Goal: Information Seeking & Learning: Learn about a topic

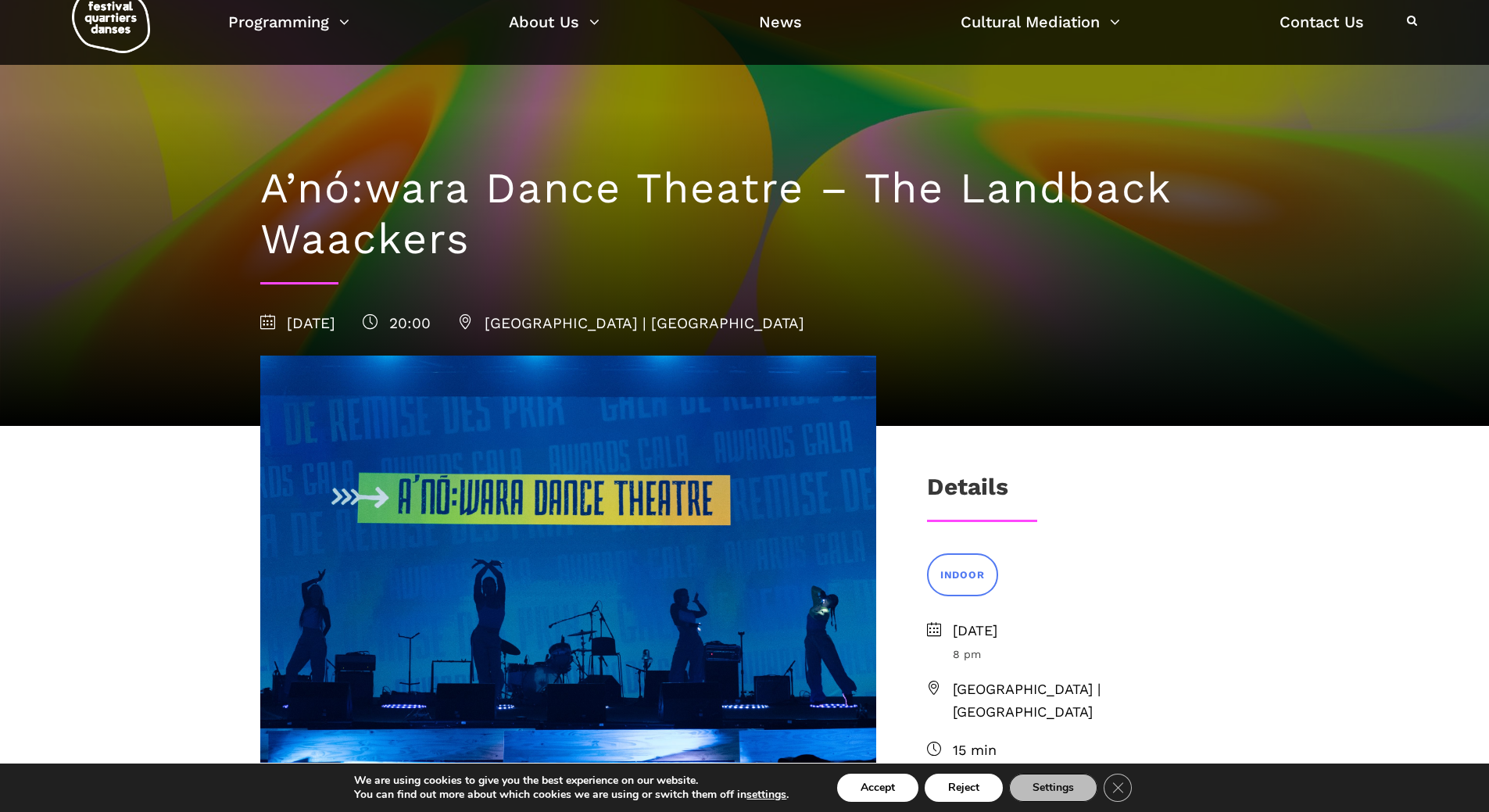
scroll to position [78, 0]
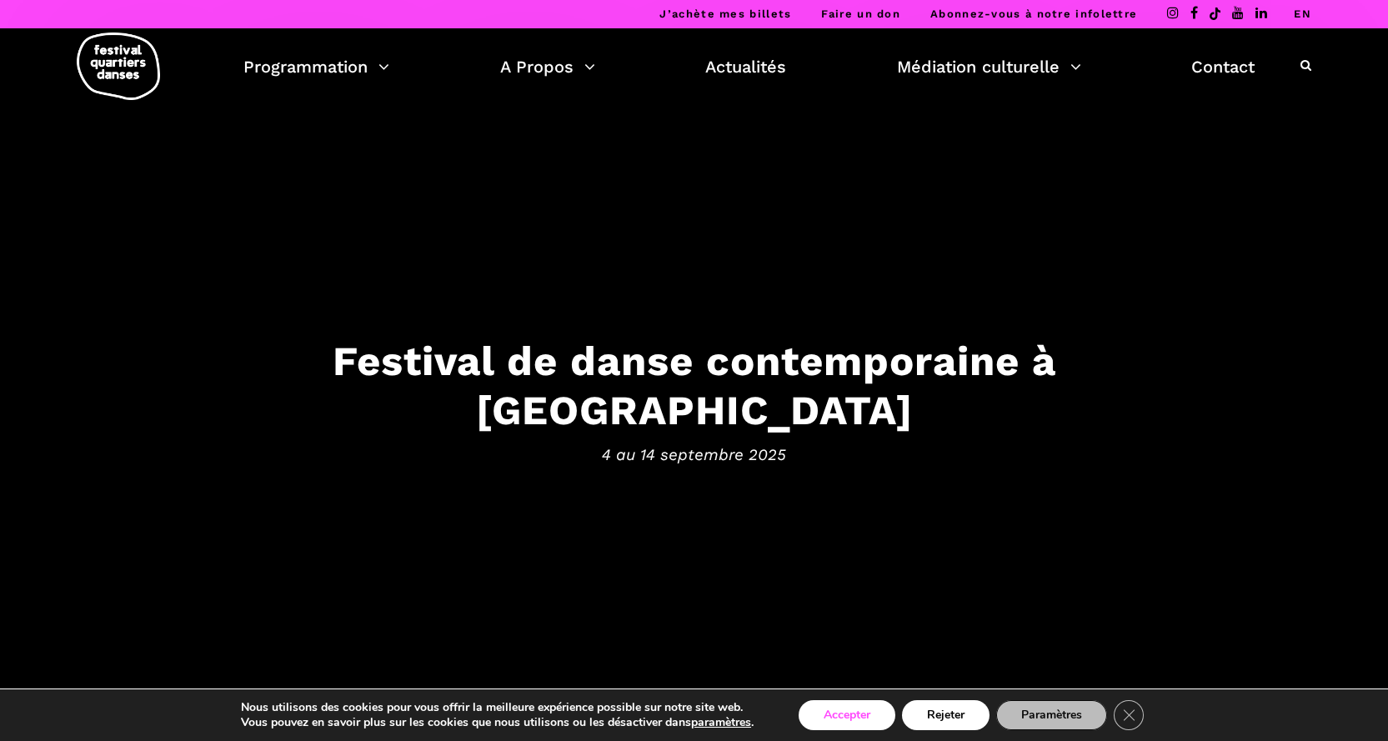
click at [871, 720] on button "Accepter" at bounding box center [847, 715] width 97 height 30
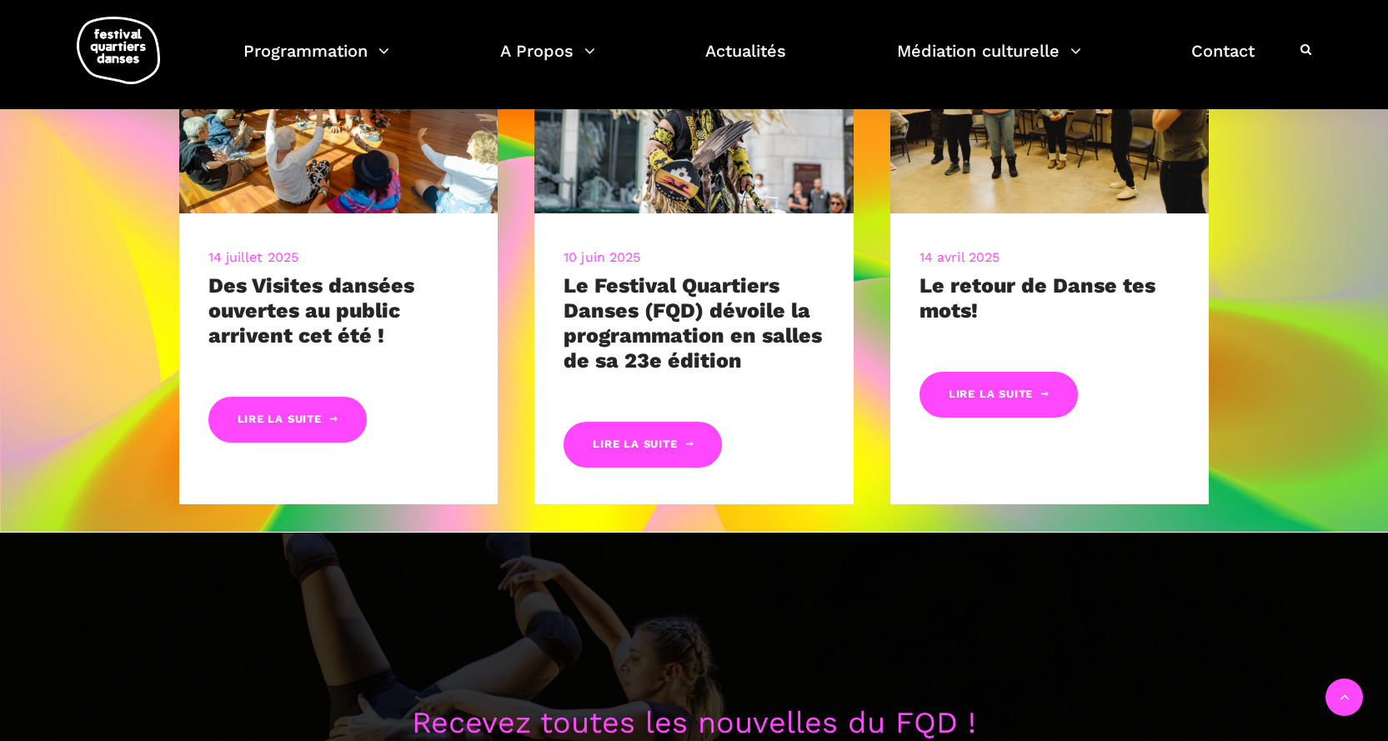
scroll to position [917, 0]
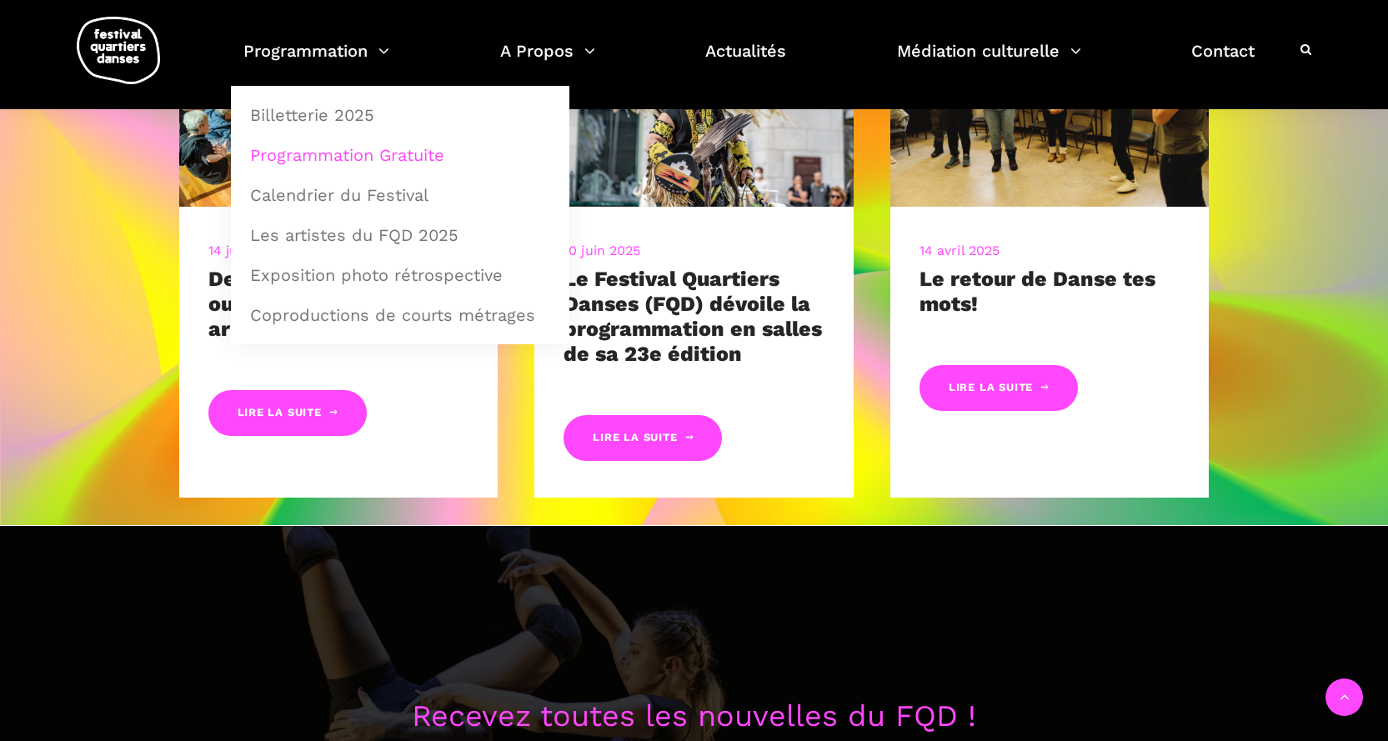
click at [341, 152] on link "Programmation Gratuite" at bounding box center [400, 155] width 320 height 38
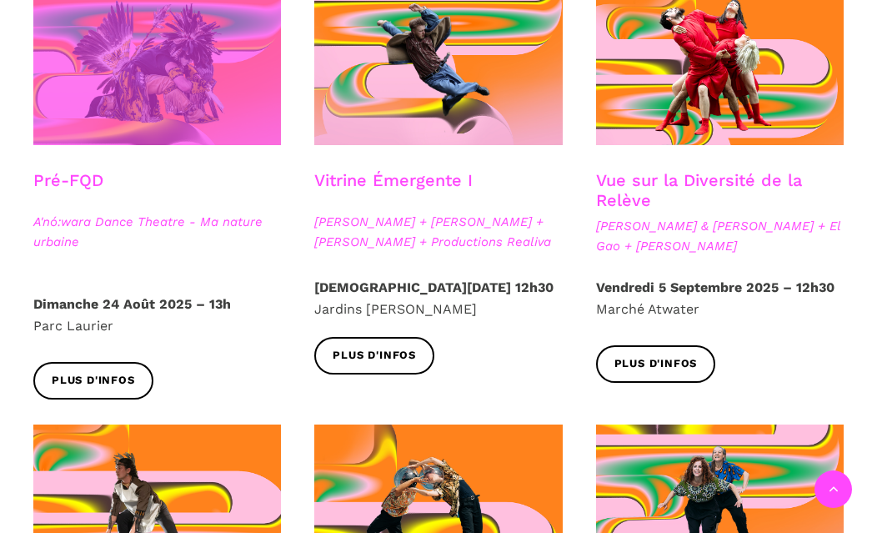
scroll to position [417, 0]
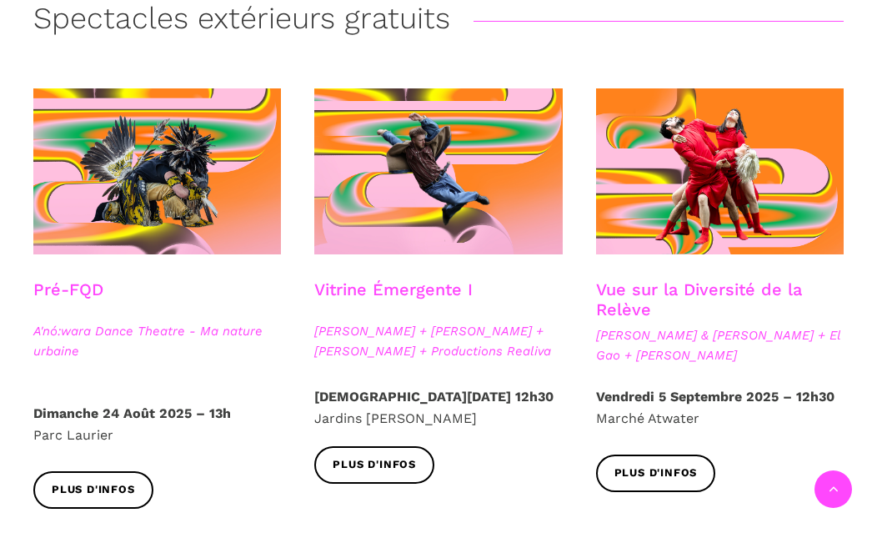
click at [454, 393] on strong "Jeudi 4 Septembre 2025 – 12h30" at bounding box center [433, 397] width 239 height 16
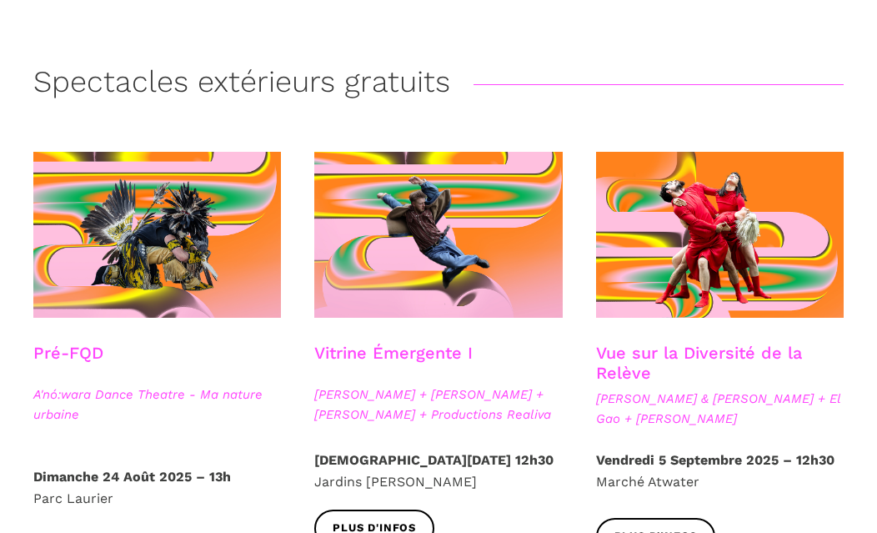
scroll to position [500, 0]
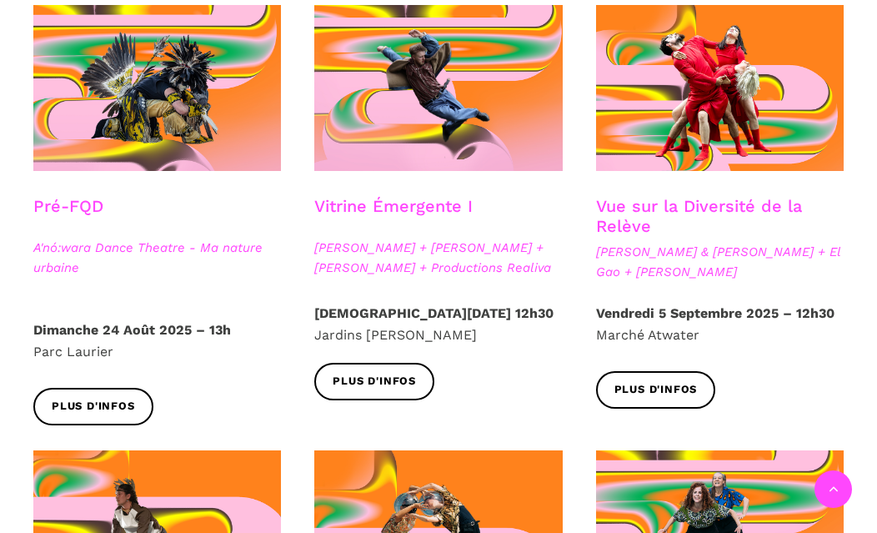
click at [697, 203] on h3 "Vue sur la Diversité de la Relève" at bounding box center [720, 217] width 248 height 42
click at [668, 379] on link "Plus d'infos" at bounding box center [656, 390] width 120 height 38
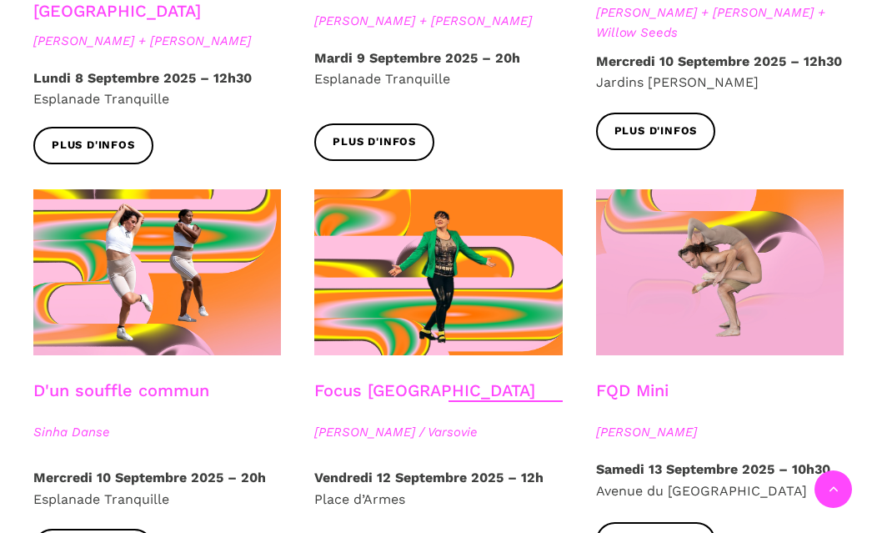
scroll to position [1751, 0]
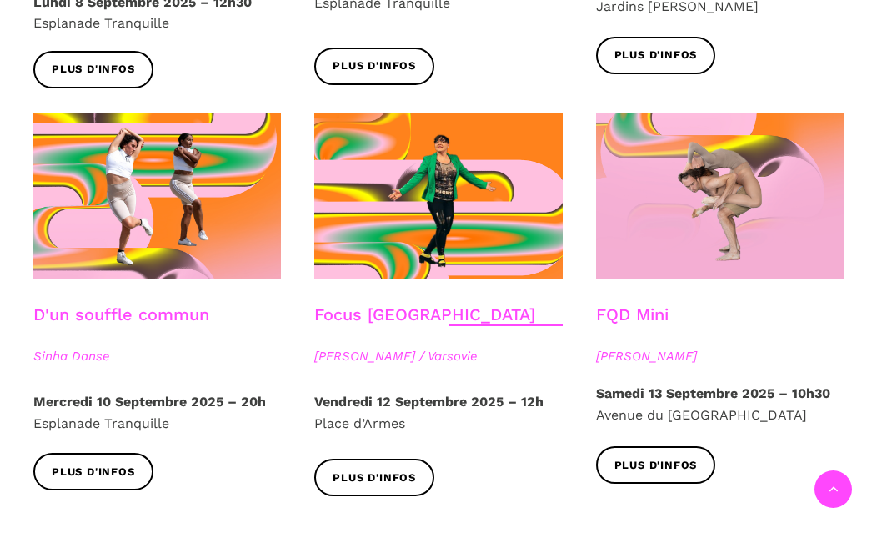
click at [695, 385] on strong "Samedi 13 Septembre 2025 – 10h30" at bounding box center [713, 393] width 234 height 16
click at [116, 464] on span "Plus d'infos" at bounding box center [93, 473] width 83 height 18
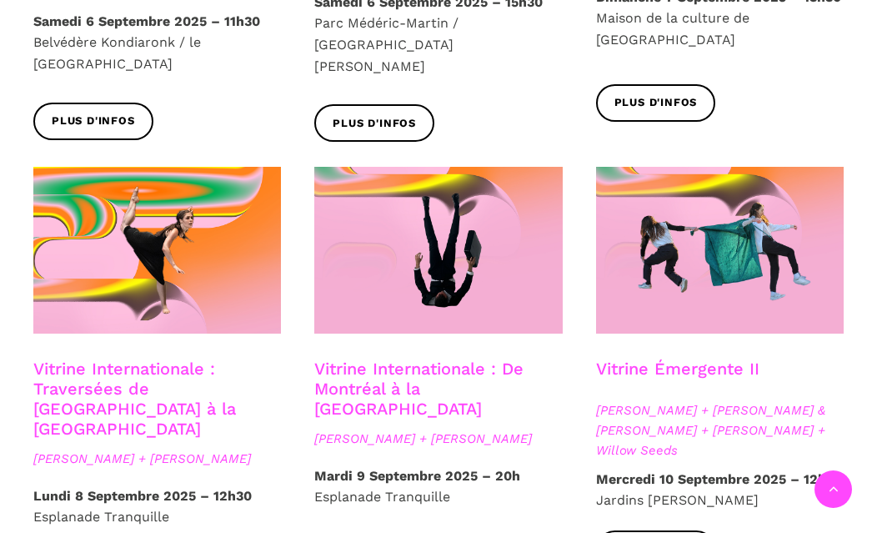
scroll to position [1251, 0]
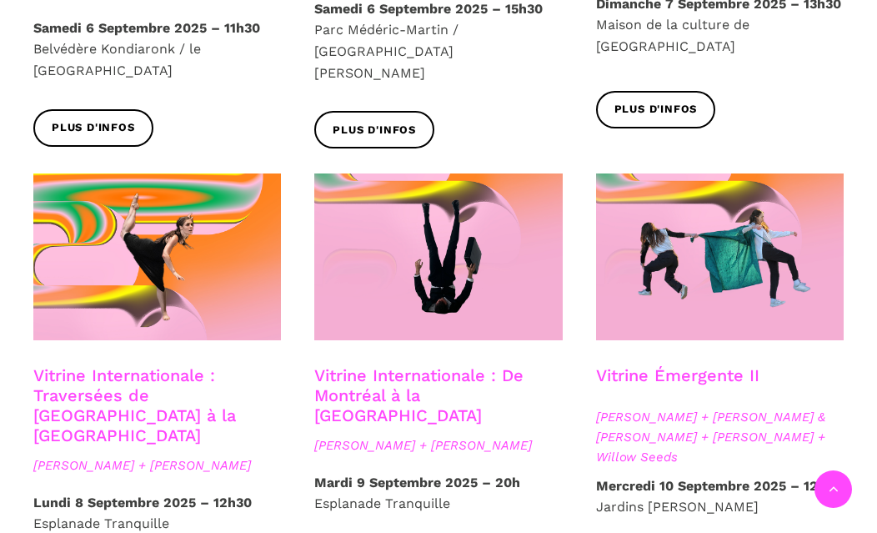
drag, startPoint x: 372, startPoint y: 500, endPoint x: 769, endPoint y: 361, distance: 420.6
click at [769, 365] on div "Vitrine Émergente II" at bounding box center [720, 386] width 248 height 42
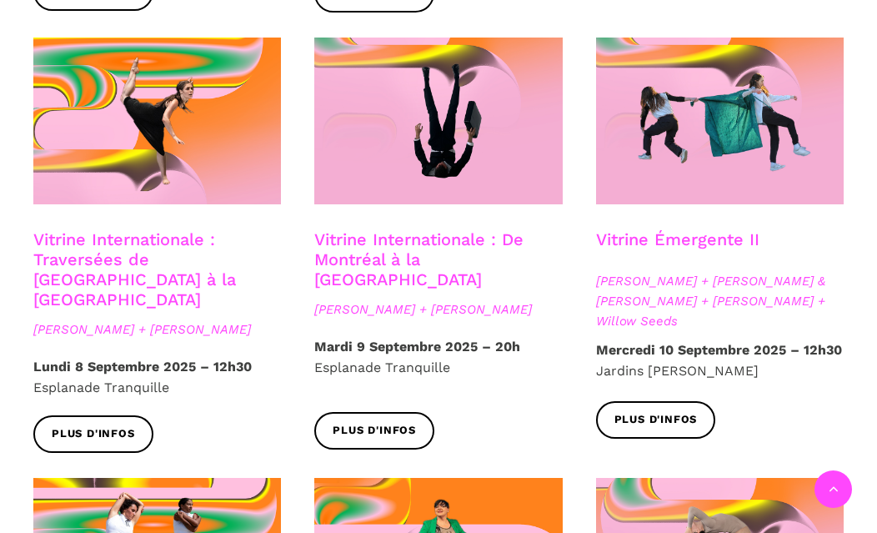
scroll to position [1414, 0]
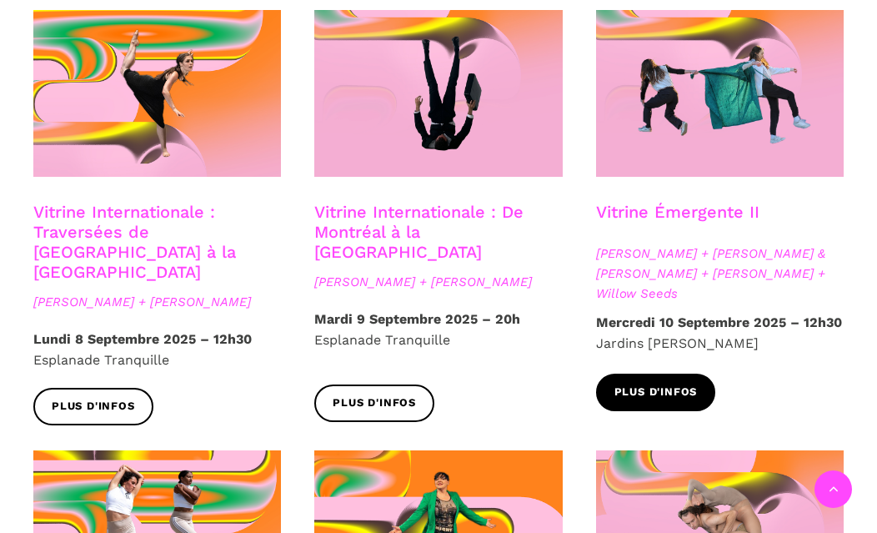
click at [679, 384] on span "Plus d'infos" at bounding box center [656, 393] width 83 height 18
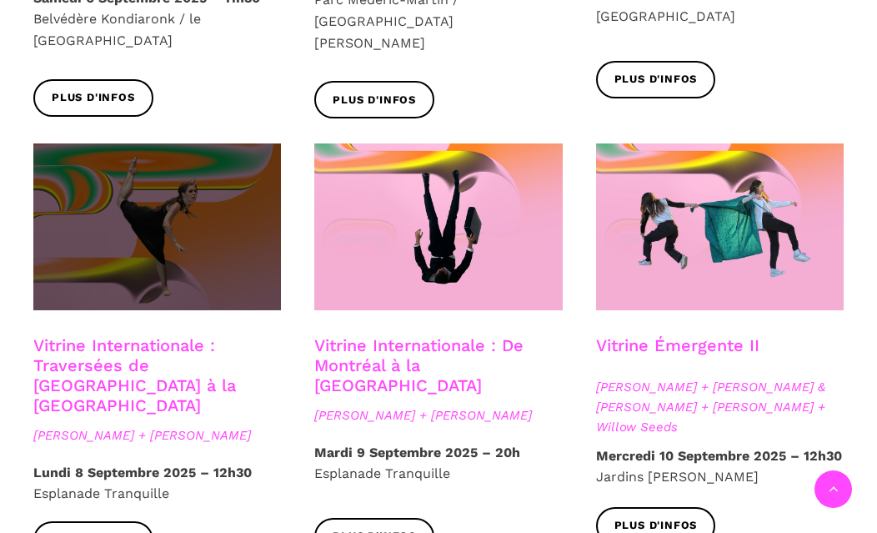
scroll to position [1331, 0]
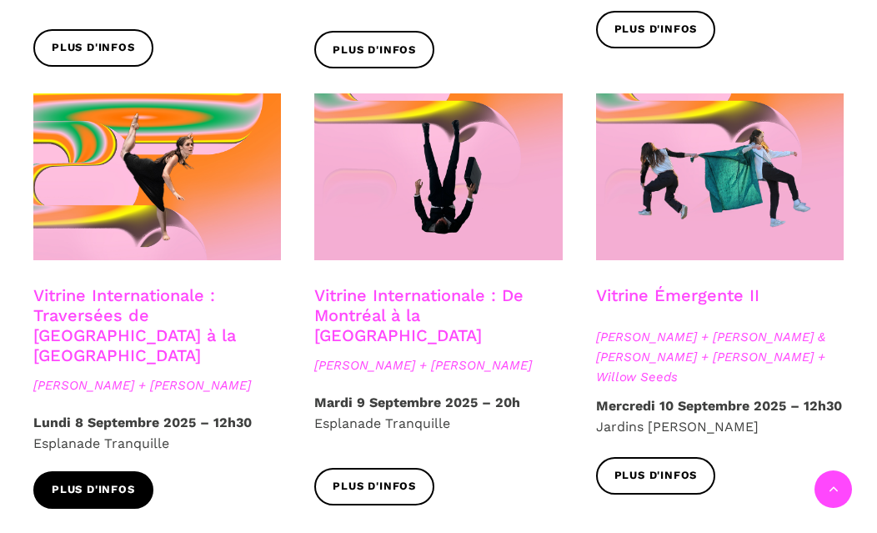
click at [110, 471] on link "Plus d'infos" at bounding box center [93, 490] width 120 height 38
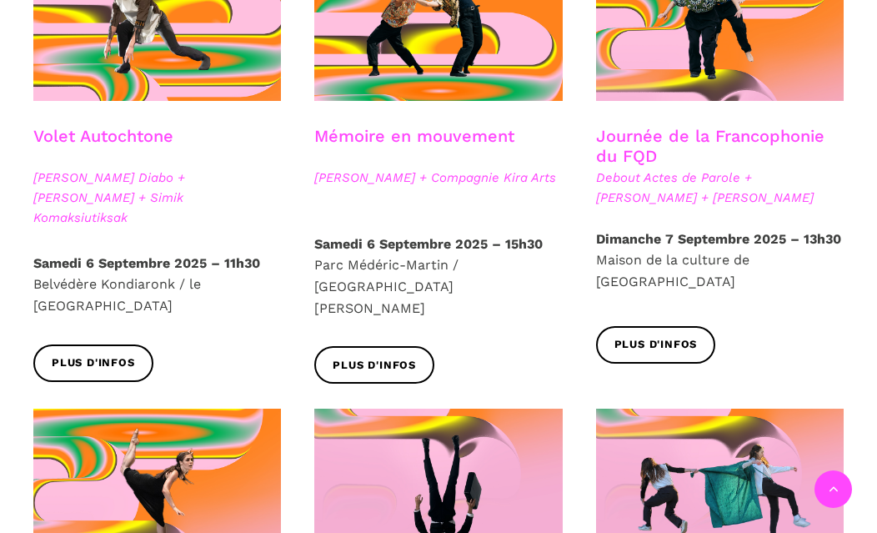
scroll to position [831, 0]
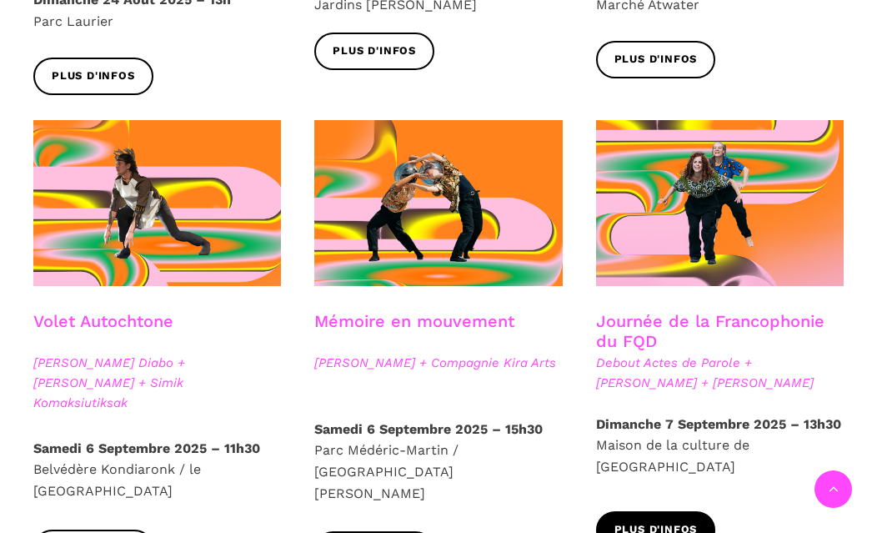
click at [645, 521] on span "Plus d'infos" at bounding box center [656, 530] width 83 height 18
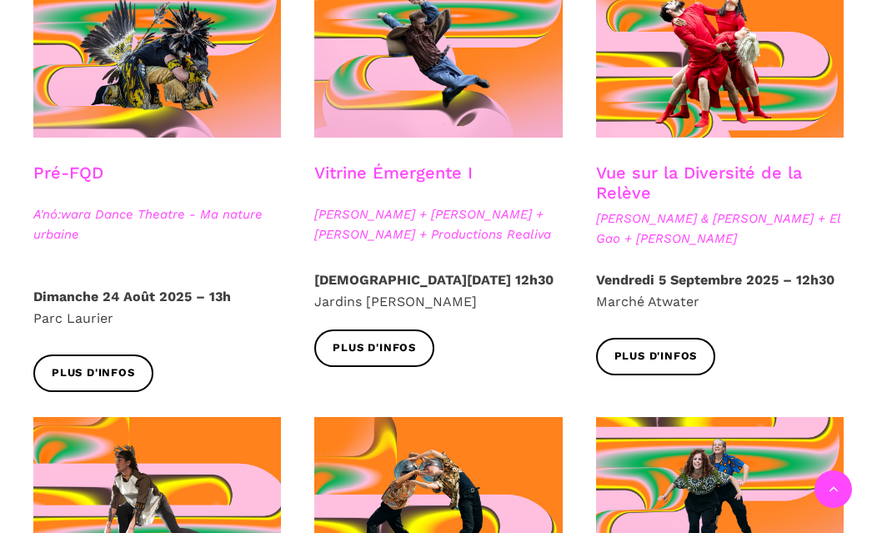
scroll to position [497, 0]
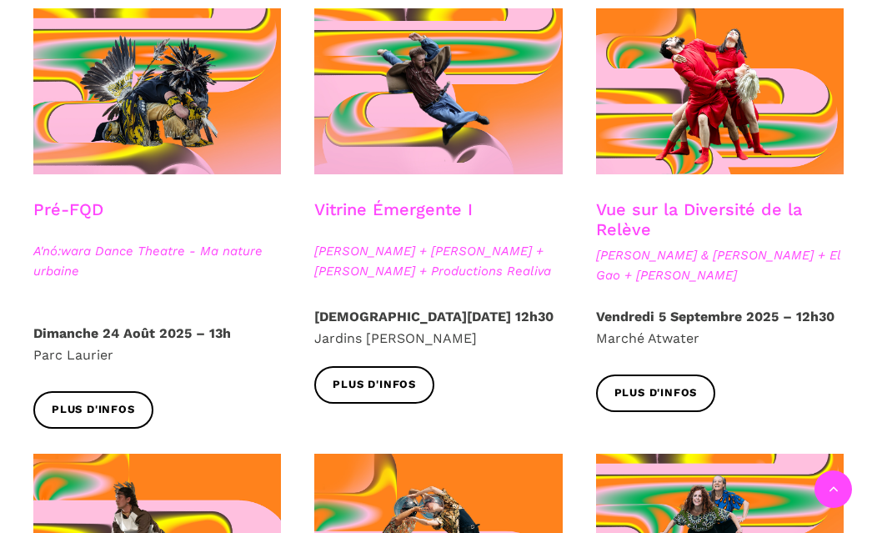
click at [650, 213] on h3 "Vue sur la Diversité de la Relève" at bounding box center [720, 220] width 248 height 42
click at [657, 207] on h3 "Vue sur la Diversité de la Relève" at bounding box center [720, 220] width 248 height 42
click at [643, 396] on span "Plus d'infos" at bounding box center [656, 393] width 83 height 18
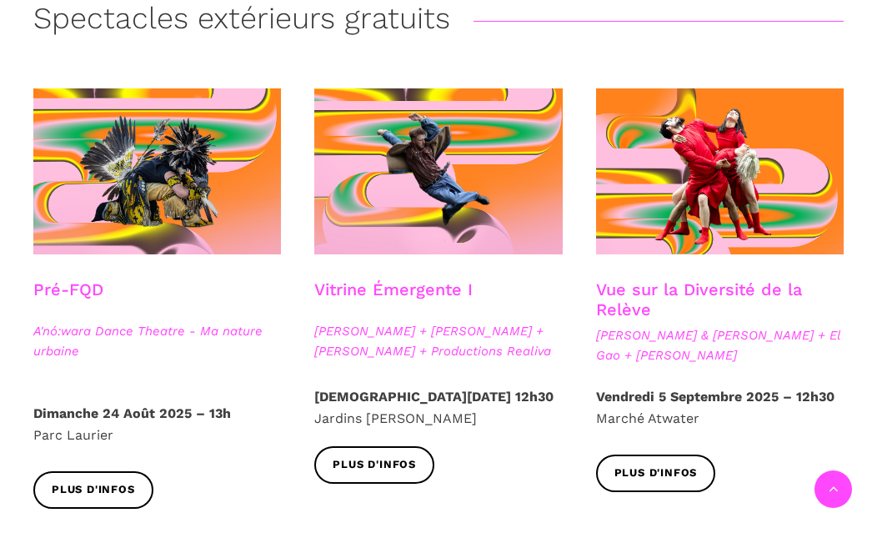
scroll to position [834, 0]
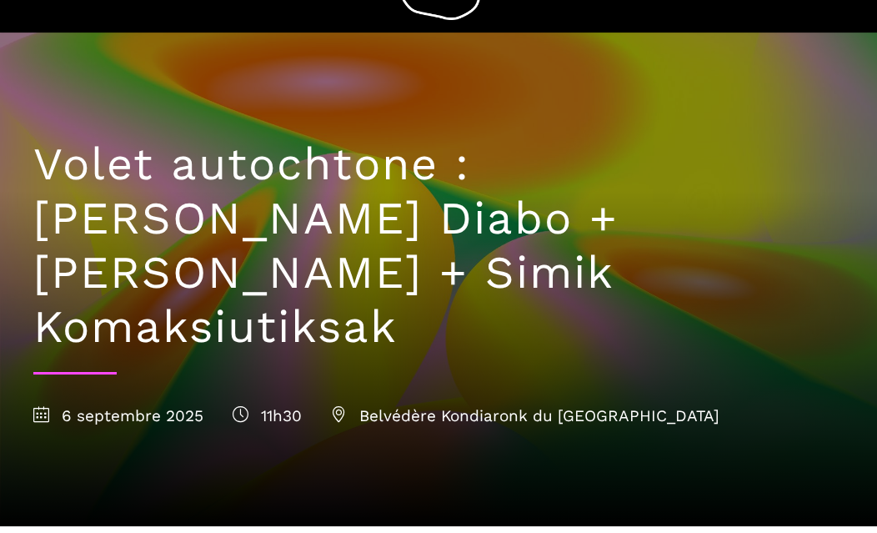
scroll to position [83, 0]
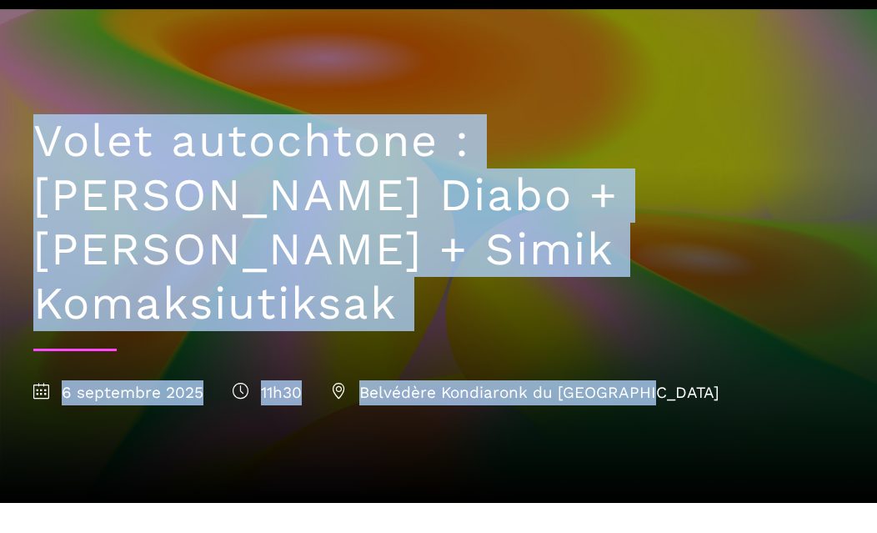
drag, startPoint x: 716, startPoint y: 339, endPoint x: 18, endPoint y: 131, distance: 729.2
click at [18, 131] on div "Volet autochtone : [PERSON_NAME] Diabo + [PERSON_NAME] + Simik Komaksiutiksak […" at bounding box center [439, 256] width 844 height 494
copy div "Volet autochtone : [PERSON_NAME] Diabo + [PERSON_NAME] + Simik Komaksiutiksak […"
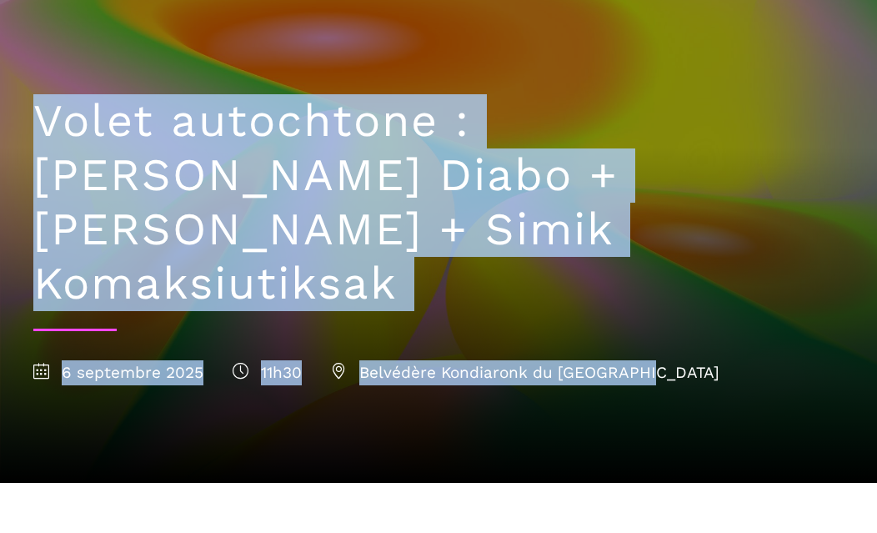
scroll to position [0, 0]
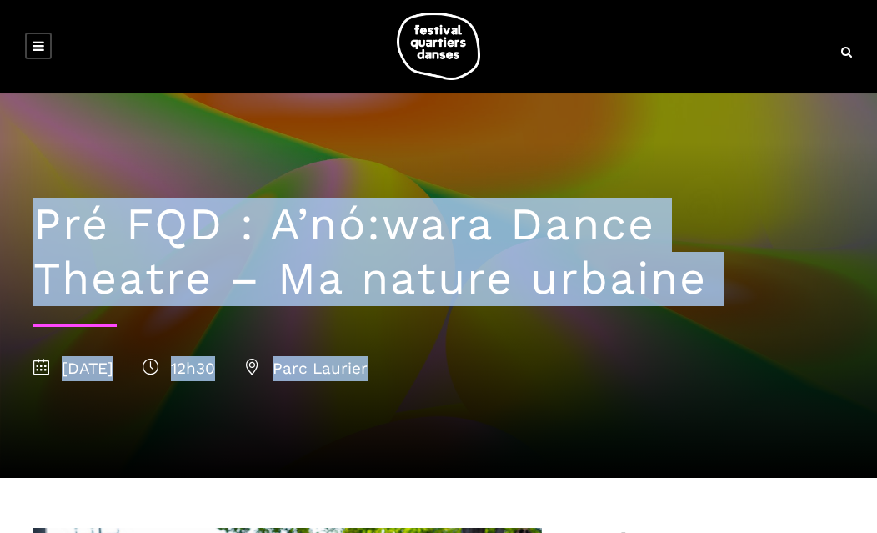
drag, startPoint x: 34, startPoint y: 211, endPoint x: 450, endPoint y: 378, distance: 448.3
click at [450, 378] on div "Pré FQD : A’nó:wara Dance Theatre – Ma nature urbaine [DATE] 12h30 [GEOGRAPHIC_…" at bounding box center [439, 285] width 844 height 385
copy div "Pré FQD : A’nó:wara Dance Theatre – Ma nature urbaine [DATE] 12h30 [GEOGRAPHIC_…"
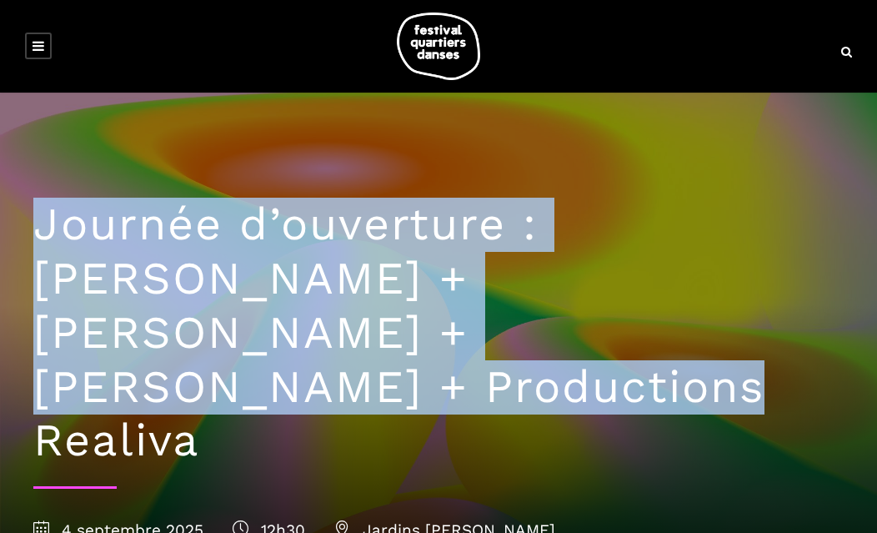
drag, startPoint x: 549, startPoint y: 343, endPoint x: -13, endPoint y: 193, distance: 581.5
copy h1 "Journée d’ouverture : Jake Poloz + Lamont + Morgane Guillou + Productions Reali…"
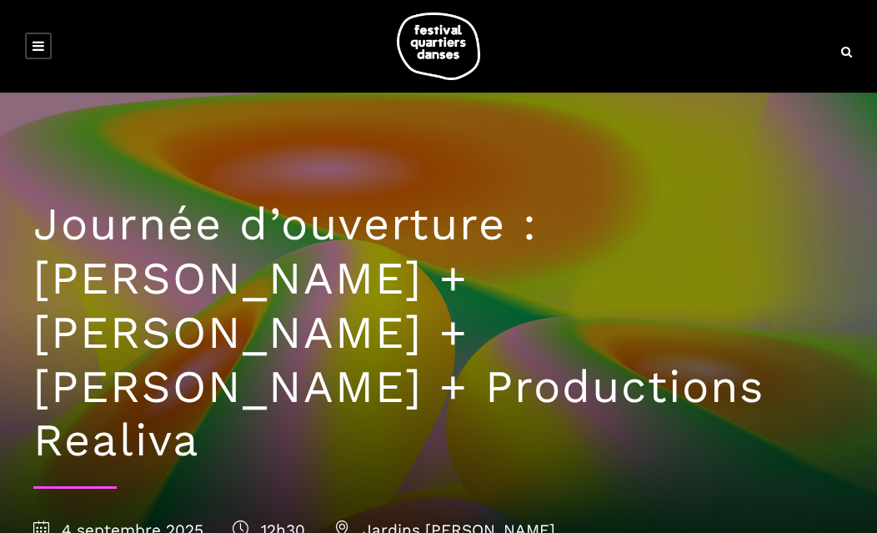
click at [542, 518] on div "4 septembre 2025 12h30 Jardins Gamelin" at bounding box center [438, 530] width 810 height 25
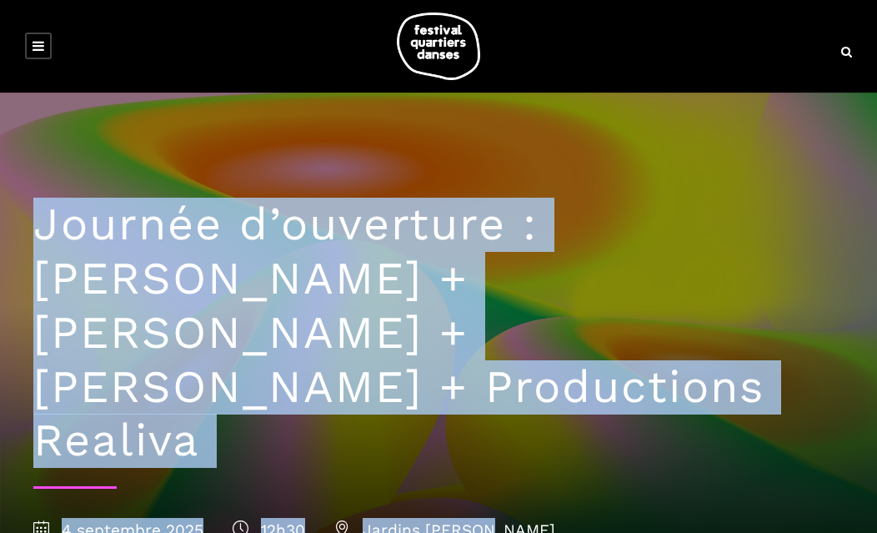
drag, startPoint x: 538, startPoint y: 425, endPoint x: -48, endPoint y: 235, distance: 615.5
copy div "Journée d’ouverture : Jake Poloz + Lamont + Morgane Guillou + Productions Reali…"
click at [590, 357] on h1 "Journée d’ouverture : Jake Poloz + Lamont + Morgane Guillou + Productions Reali…" at bounding box center [438, 333] width 810 height 270
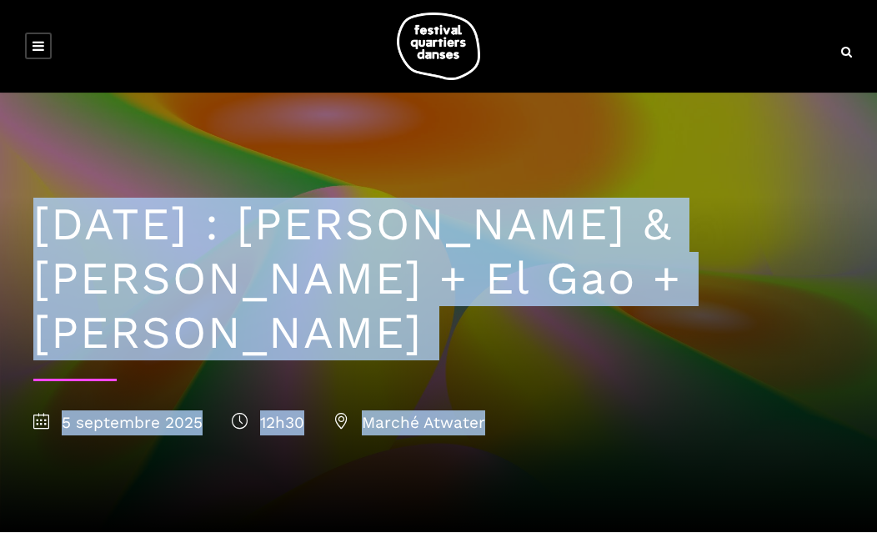
drag, startPoint x: 557, startPoint y: 419, endPoint x: 9, endPoint y: 207, distance: 587.6
click at [9, 207] on div "5 septembre : Athena Lucie Assamba & Leah Danga + El Gao + Rameez Karim 5 septe…" at bounding box center [438, 312] width 877 height 439
copy div "5 septembre : Athena Lucie Assamba & Leah Danga + El Gao + Rameez Karim 5 septe…"
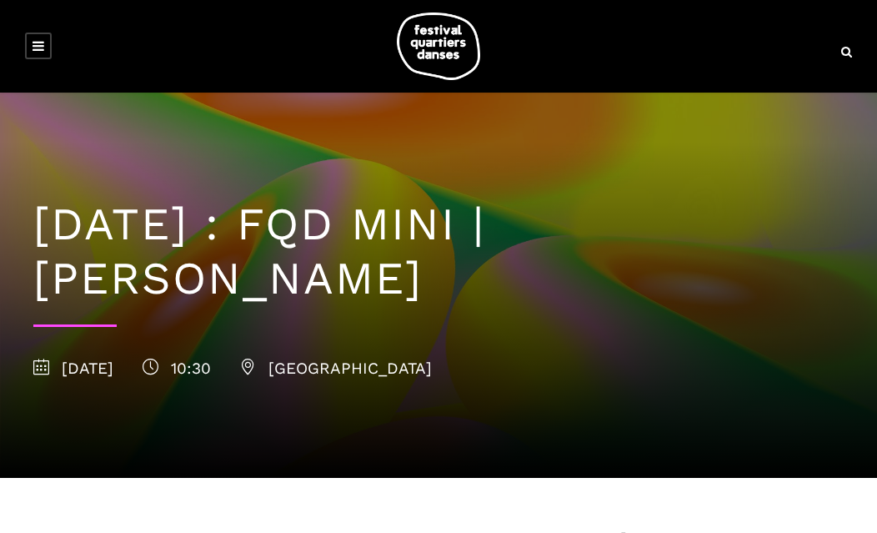
drag, startPoint x: 475, startPoint y: 265, endPoint x: 397, endPoint y: 222, distance: 89.6
click at [397, 222] on h1 "[DATE] : FQD MINI | [PERSON_NAME]" at bounding box center [438, 252] width 810 height 108
click at [800, 389] on div "13 septembre : FQD MINI | Pauline Berndsen Danse 13 septembre 2025 10:30 Avenue…" at bounding box center [439, 285] width 844 height 385
drag, startPoint x: 787, startPoint y: 371, endPoint x: 390, endPoint y: 204, distance: 430.5
click at [390, 204] on div "13 septembre : FQD MINI | Pauline Berndsen Danse 13 septembre 2025 10:30 Avenue…" at bounding box center [439, 285] width 844 height 385
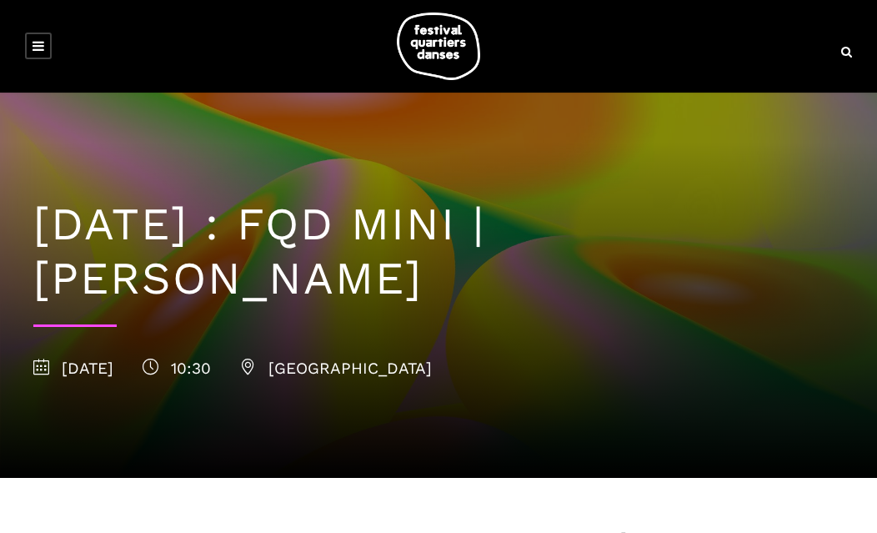
copy div "FQD MINI | Pauline Berndsen Danse 13 septembre 2025 10:30 Avenue du Musée des B…"
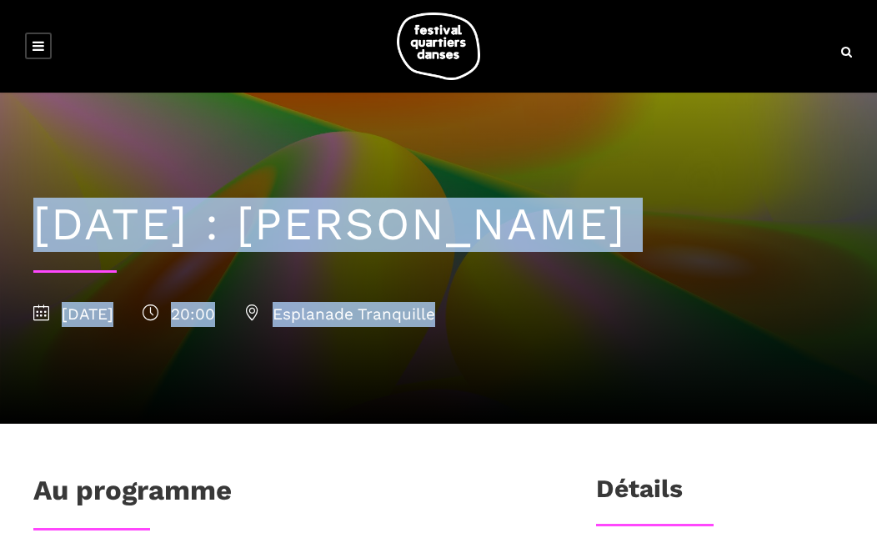
drag, startPoint x: 568, startPoint y: 324, endPoint x: 13, endPoint y: 203, distance: 568.3
click at [13, 203] on div "[DATE] : Sinha Danse [DATE] 20:00 Esplanade Tranquille" at bounding box center [438, 258] width 877 height 331
copy div "[DATE] : Sinha Danse [DATE] 20:00 Esplanade Tranquille"
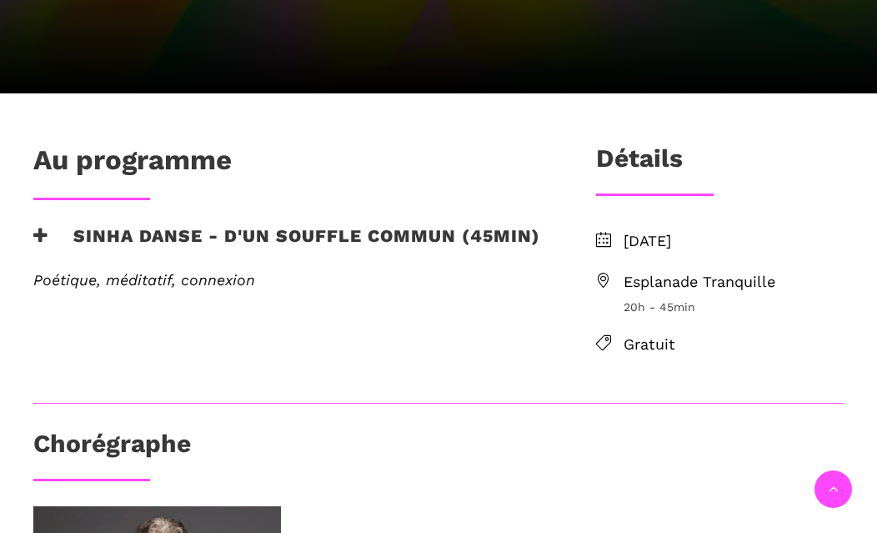
scroll to position [250, 0]
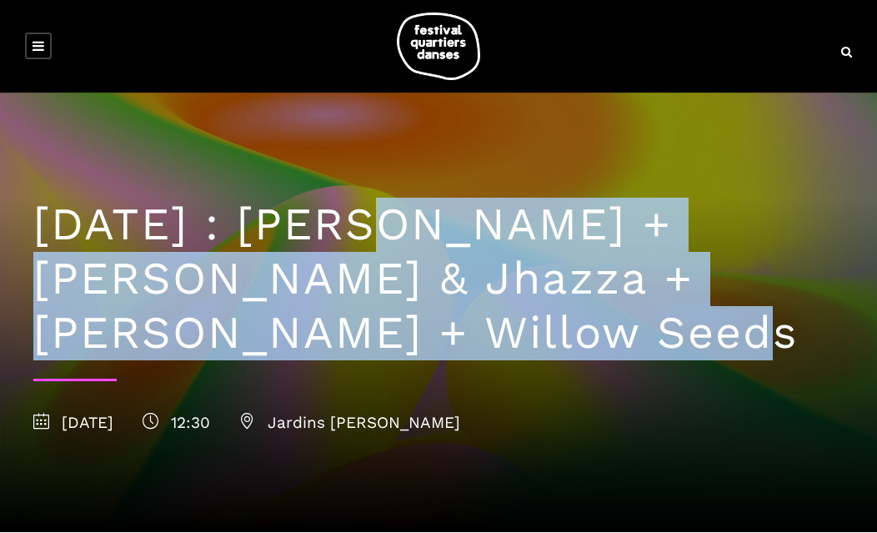
drag, startPoint x: 430, startPoint y: 343, endPoint x: 379, endPoint y: 219, distance: 133.5
click at [379, 219] on h1 "10 septembre : Anna Vauquier + Lara & Jhazza + Vincent Lacasse + Willow Seeds" at bounding box center [438, 279] width 810 height 162
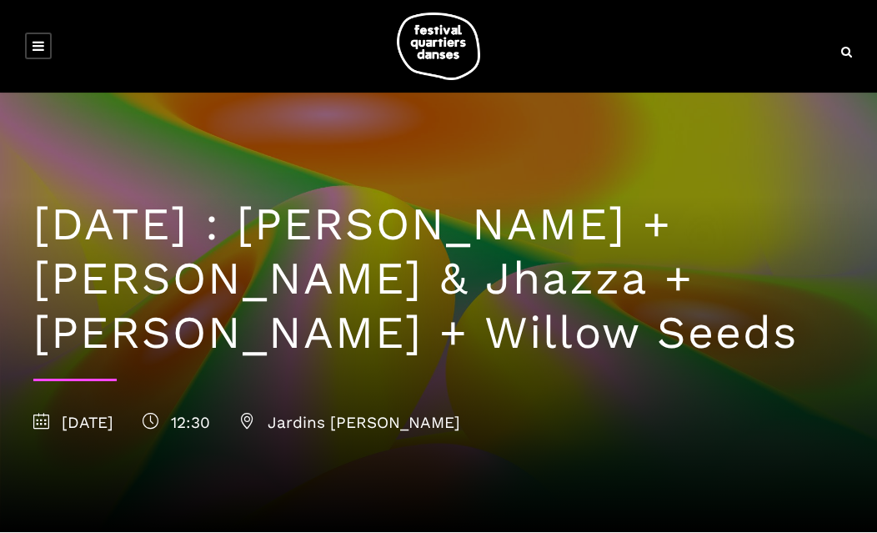
click at [560, 417] on div "10 septembre 2025 12:30 Jardins Gamelin" at bounding box center [438, 422] width 810 height 25
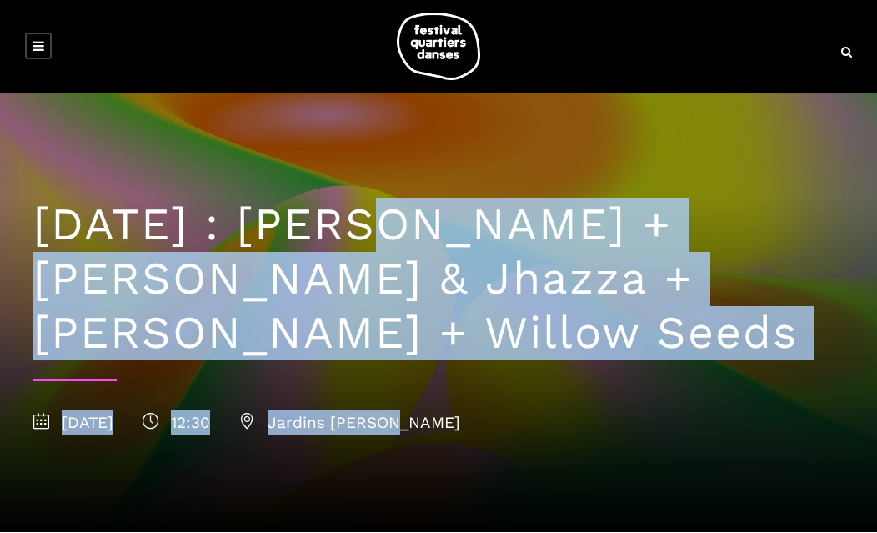
drag, startPoint x: 559, startPoint y: 424, endPoint x: 380, endPoint y: 233, distance: 262.0
click at [380, 233] on div "10 septembre : Anna Vauquier + Lara & Jhazza + Vincent Lacasse + Willow Seeds 1…" at bounding box center [439, 312] width 844 height 439
copy div "Anna Vauquier + Lara & Jhazza + Vincent Lacasse + Willow Seeds 10 septembre 202…"
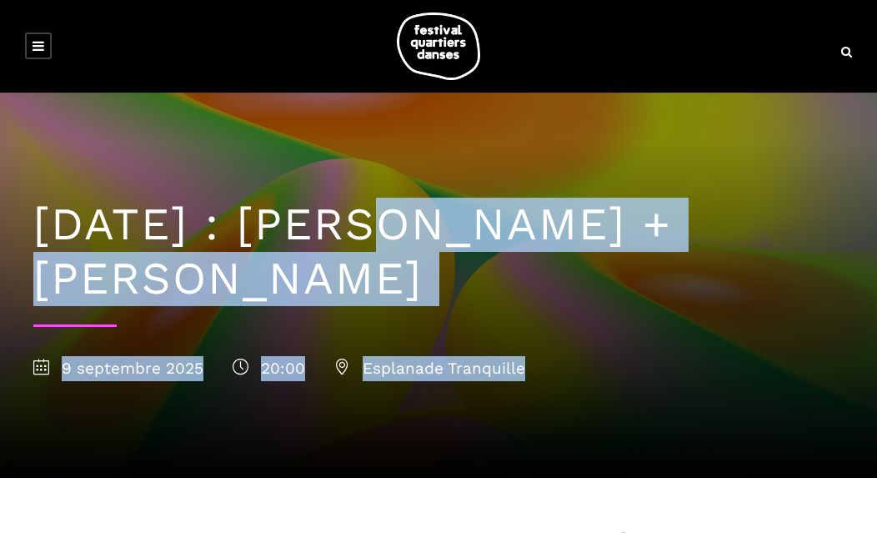
drag, startPoint x: 575, startPoint y: 396, endPoint x: 374, endPoint y: 212, distance: 273.3
click at [374, 212] on div "[DATE] : [PERSON_NAME] + [PERSON_NAME] [DATE] 20:00 Esplanade Tranquille" at bounding box center [439, 285] width 844 height 385
copy div "[PERSON_NAME] + [PERSON_NAME] [DATE] 20:00 Esplanade Tranquille"
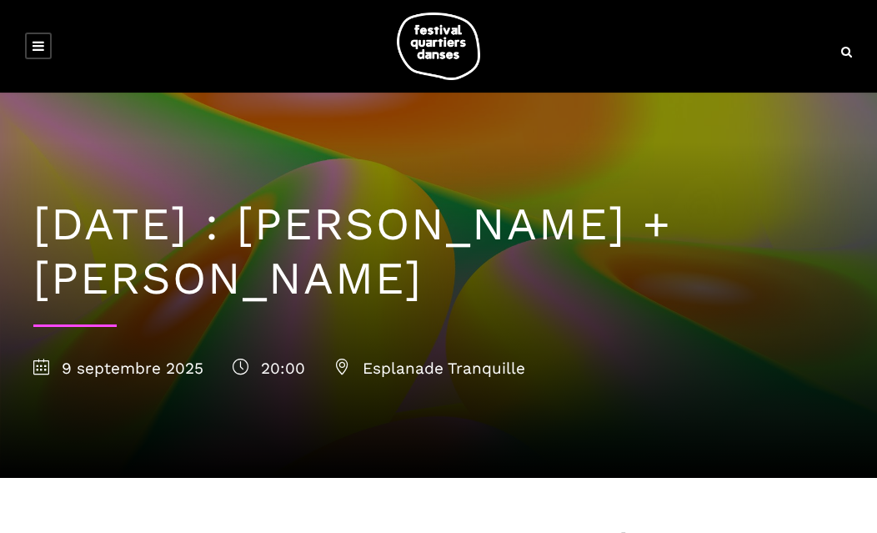
click at [242, 133] on div "[DATE] : [PERSON_NAME] + [PERSON_NAME] [DATE] 20:00 Esplanade Tranquille" at bounding box center [439, 285] width 844 height 385
drag, startPoint x: 502, startPoint y: 291, endPoint x: 373, endPoint y: 196, distance: 160.4
click at [373, 196] on div "8 septembre : Linus Jansner + Rebecca Margolick 8 septembre 2025 12:30 Esplanad…" at bounding box center [439, 285] width 844 height 385
copy h1 "Linus Jansner + Rebecca Margolick"
drag, startPoint x: 529, startPoint y: 378, endPoint x: 580, endPoint y: 369, distance: 51.7
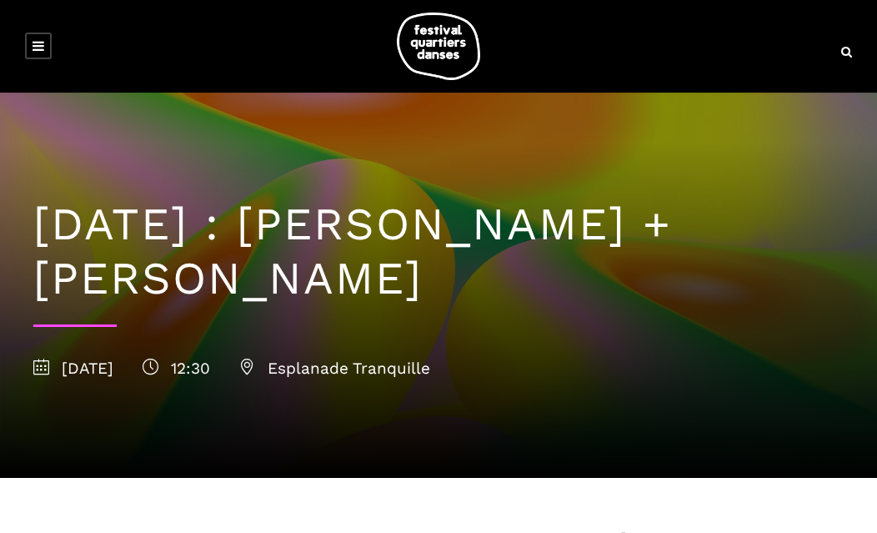
click at [531, 377] on div "8 septembre 2025 12:30 Esplanade Tranquille" at bounding box center [438, 368] width 810 height 25
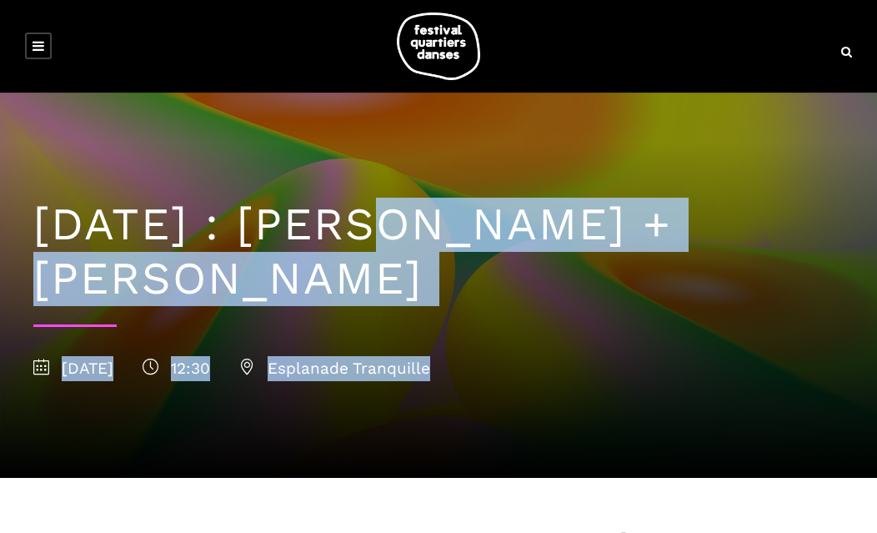
drag, startPoint x: 551, startPoint y: 374, endPoint x: 382, endPoint y: 207, distance: 238.2
click at [382, 207] on div "8 septembre : Linus Jansner + Rebecca Margolick 8 septembre 2025 12:30 Esplanad…" at bounding box center [439, 285] width 844 height 385
copy div "Linus Jansner + Rebecca Margolick 8 septembre 2025 12:30 Esplanade Tranquille"
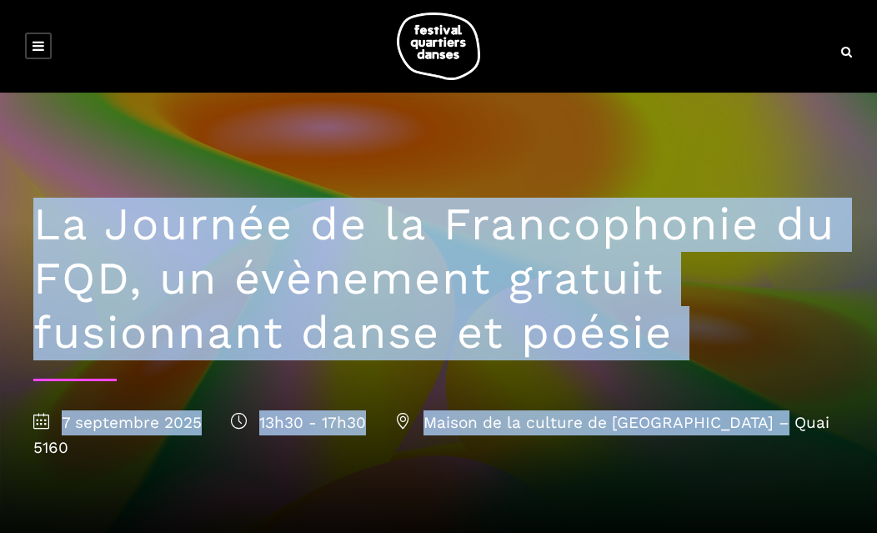
drag, startPoint x: 547, startPoint y: 428, endPoint x: 9, endPoint y: 231, distance: 572.7
click at [9, 231] on div "La Journée de la Francophonie du FQD, un évènement gratuit fusionnant danse et …" at bounding box center [438, 325] width 877 height 464
copy div "La Journée de la Francophonie du FQD, un évènement gratuit fusionnant danse et …"
